Goal: Check status: Check status

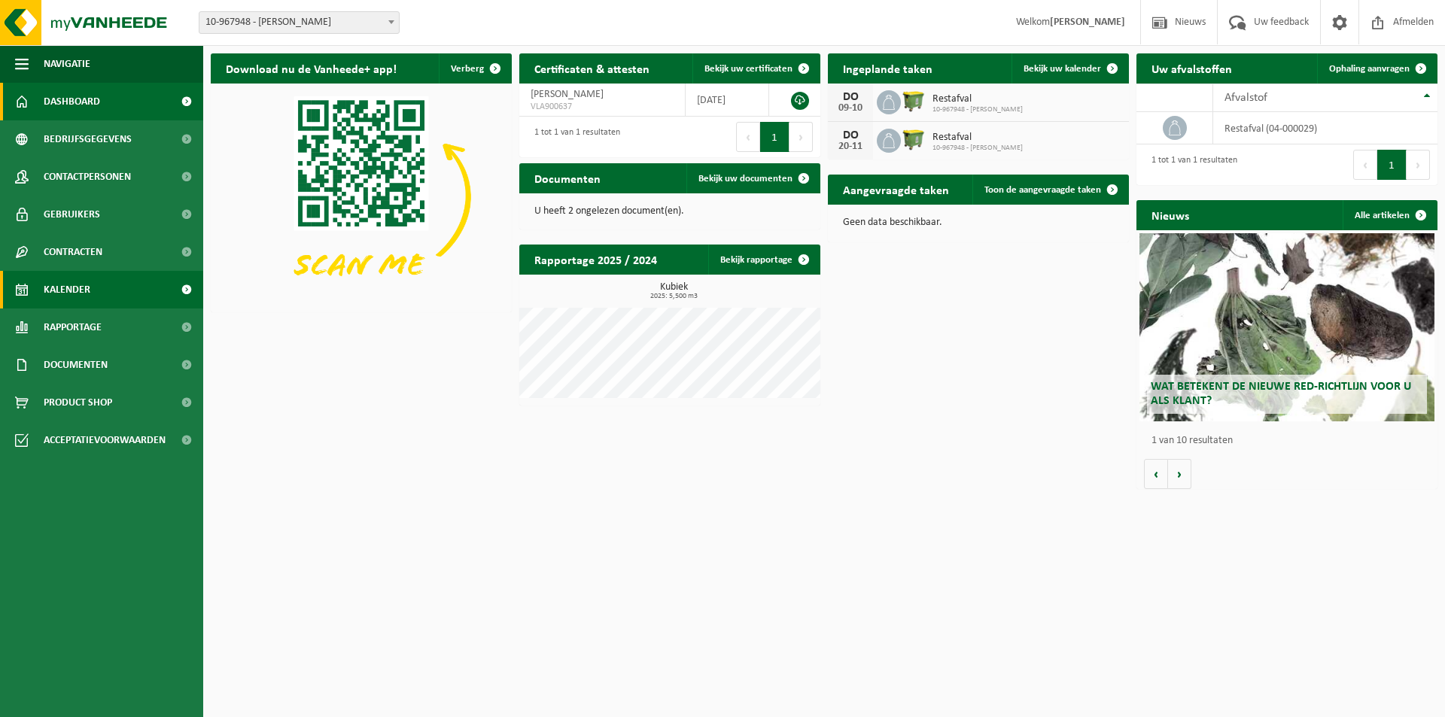
click at [54, 293] on span "Kalender" at bounding box center [67, 290] width 47 height 38
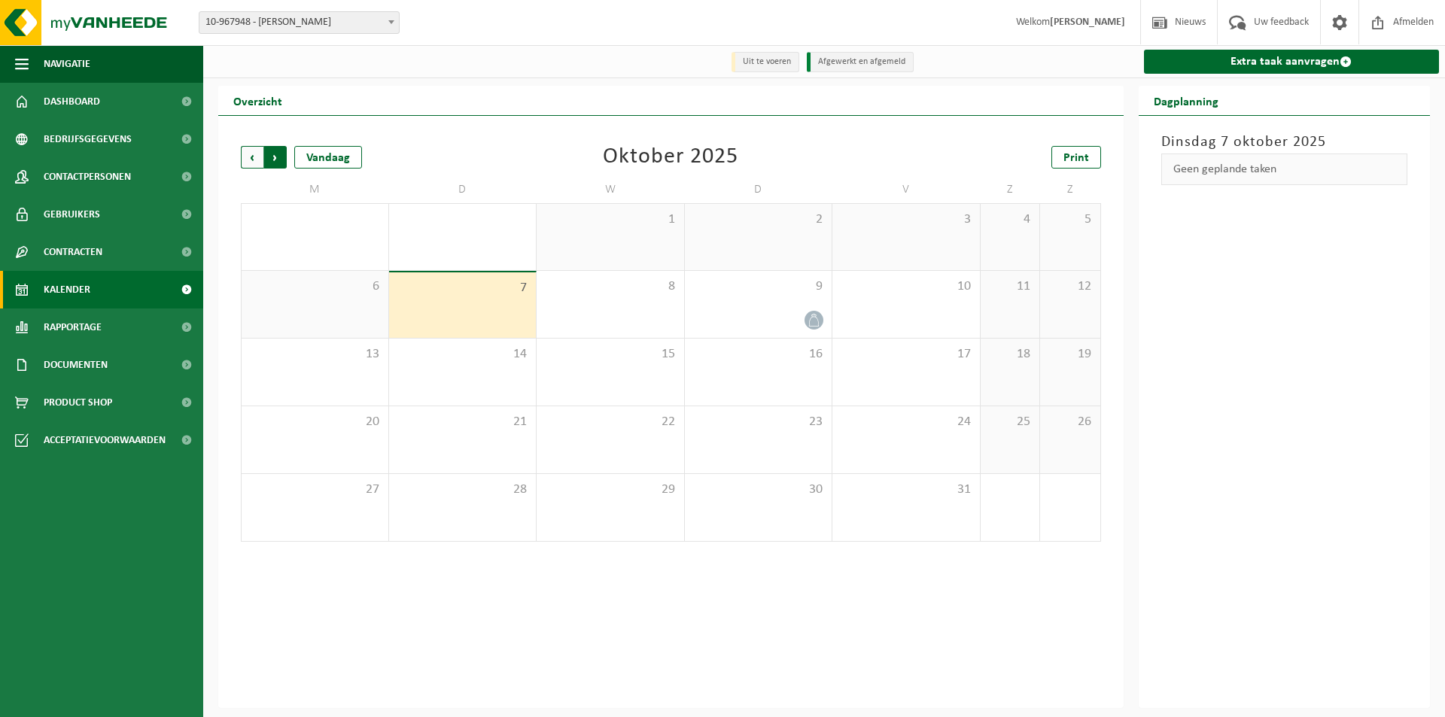
click at [257, 165] on span "Vorige" at bounding box center [252, 157] width 23 height 23
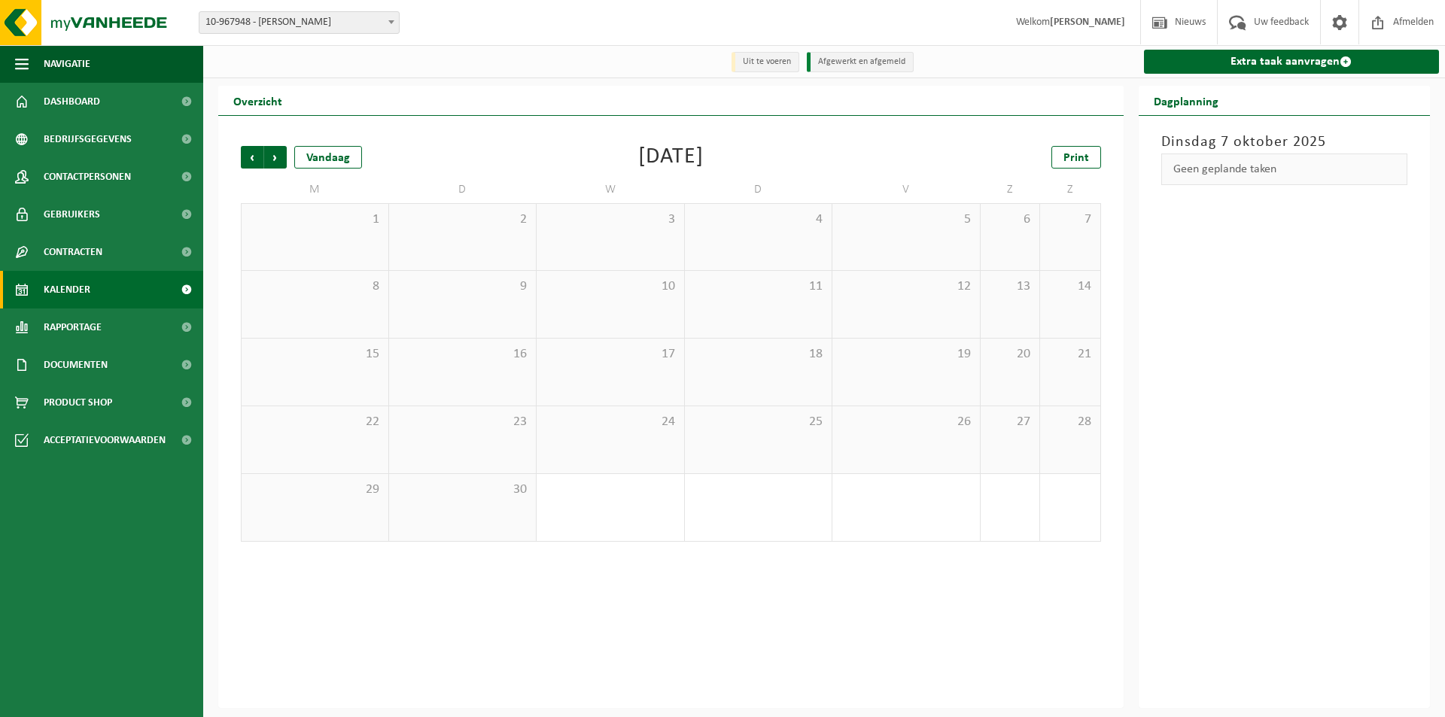
click at [257, 165] on span "Vorige" at bounding box center [252, 157] width 23 height 23
click at [259, 159] on span "Vorige" at bounding box center [252, 157] width 23 height 23
click at [275, 162] on span "Volgende" at bounding box center [275, 157] width 23 height 23
click at [259, 159] on span "Vorige" at bounding box center [252, 157] width 23 height 23
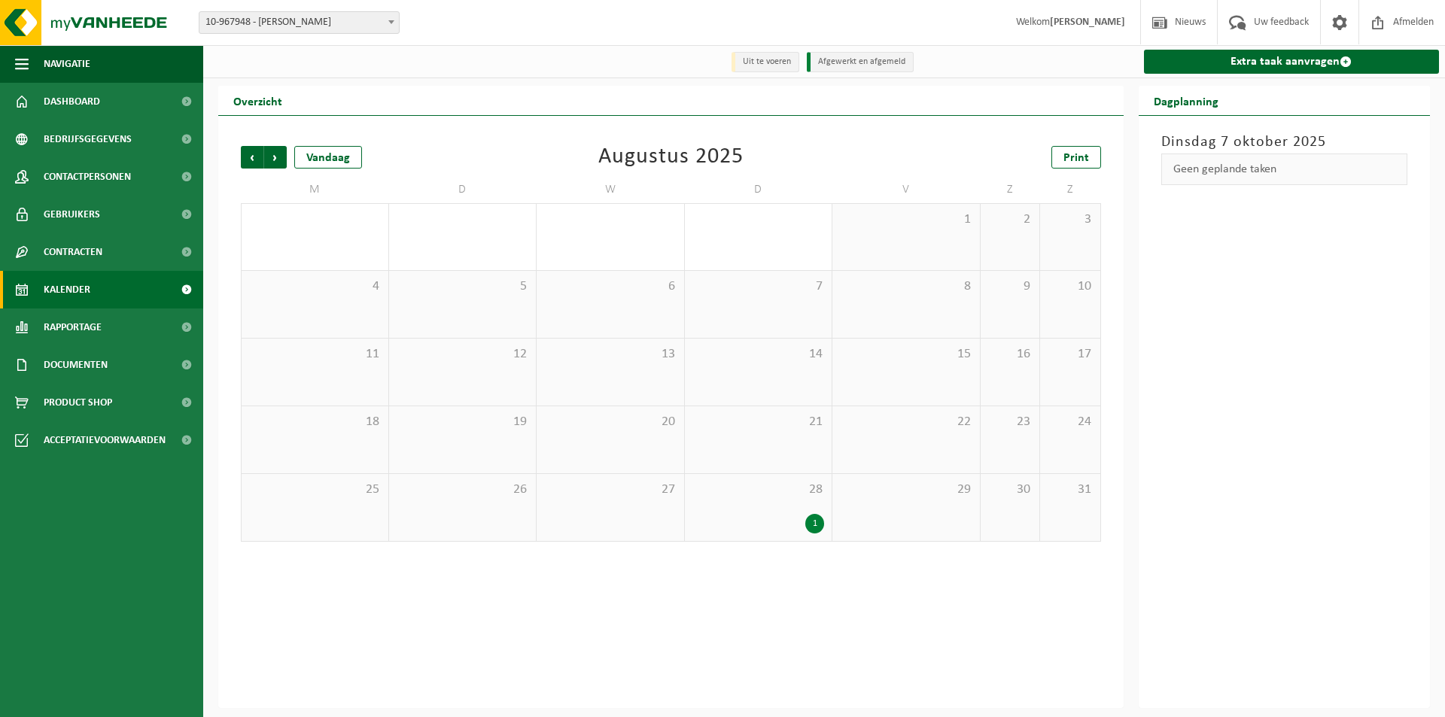
click at [259, 159] on span "Vorige" at bounding box center [252, 157] width 23 height 23
